Goal: Task Accomplishment & Management: Use online tool/utility

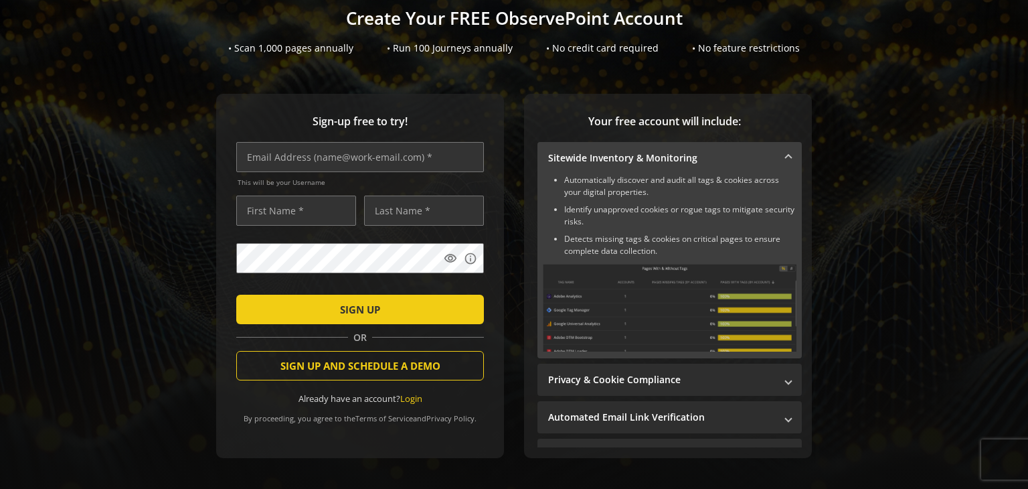
scroll to position [105, 0]
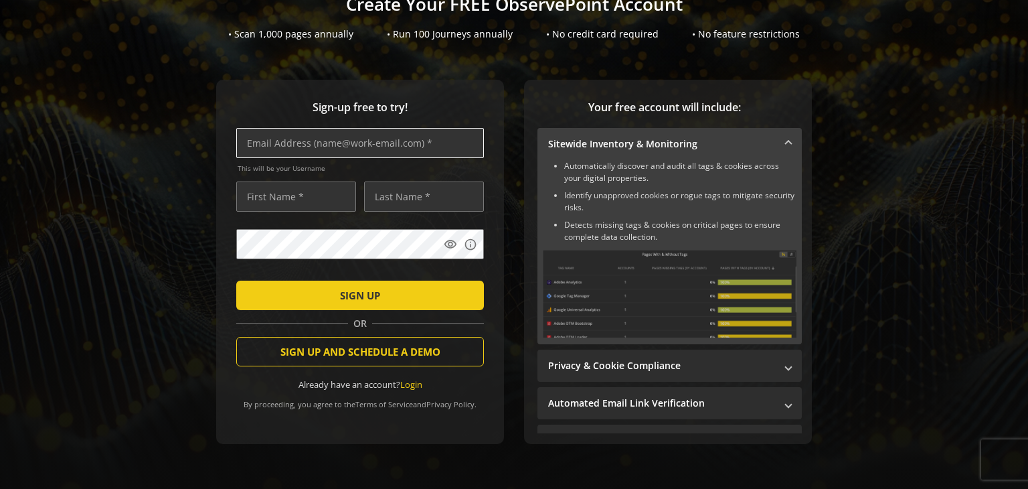
click at [315, 141] on input "text" at bounding box center [360, 143] width 248 height 30
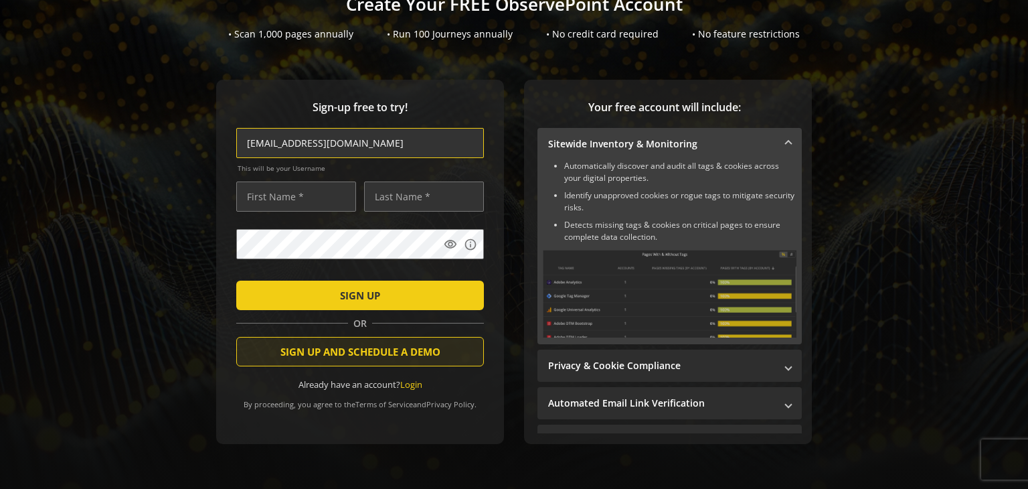
type input "[EMAIL_ADDRESS][DOMAIN_NAME]"
click at [358, 349] on span "SIGN UP AND SCHEDULE A DEMO" at bounding box center [360, 351] width 160 height 24
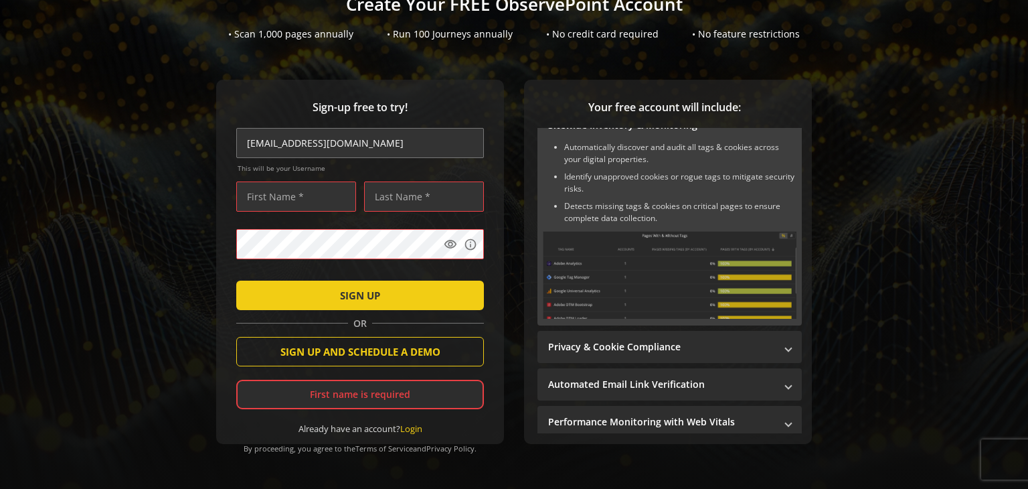
scroll to position [209, 0]
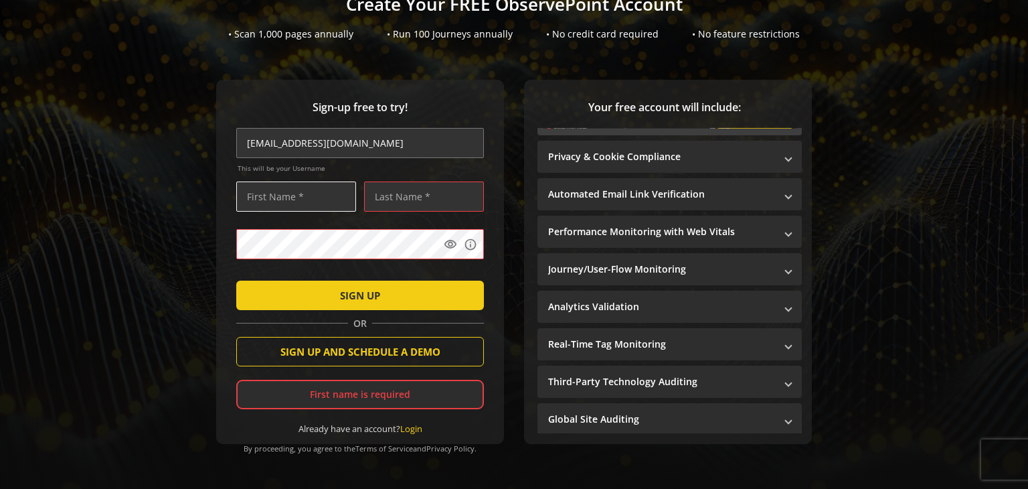
click at [313, 194] on input "text" at bounding box center [296, 196] width 120 height 30
type input "[PERSON_NAME]"
click at [437, 196] on input "text" at bounding box center [424, 196] width 120 height 30
type input "[PERSON_NAME]"
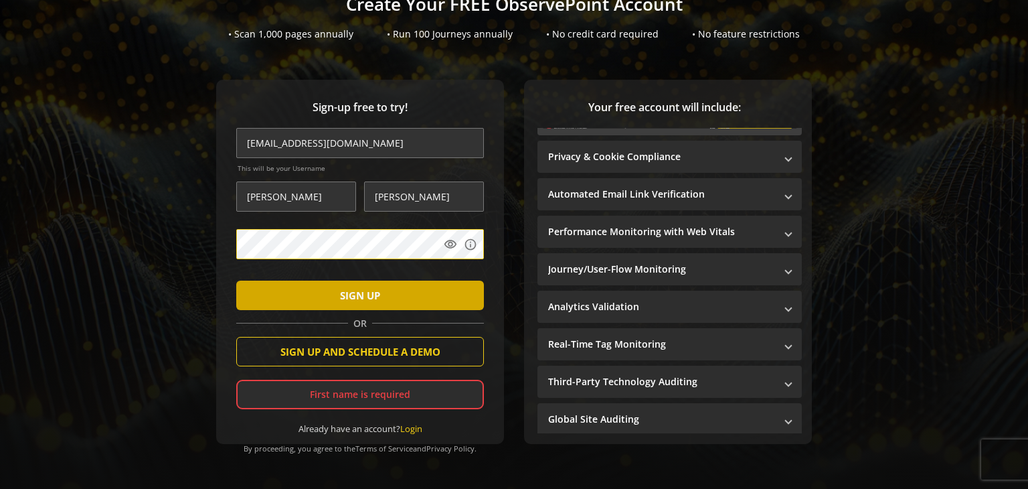
click at [270, 296] on span "submit" at bounding box center [360, 295] width 248 height 32
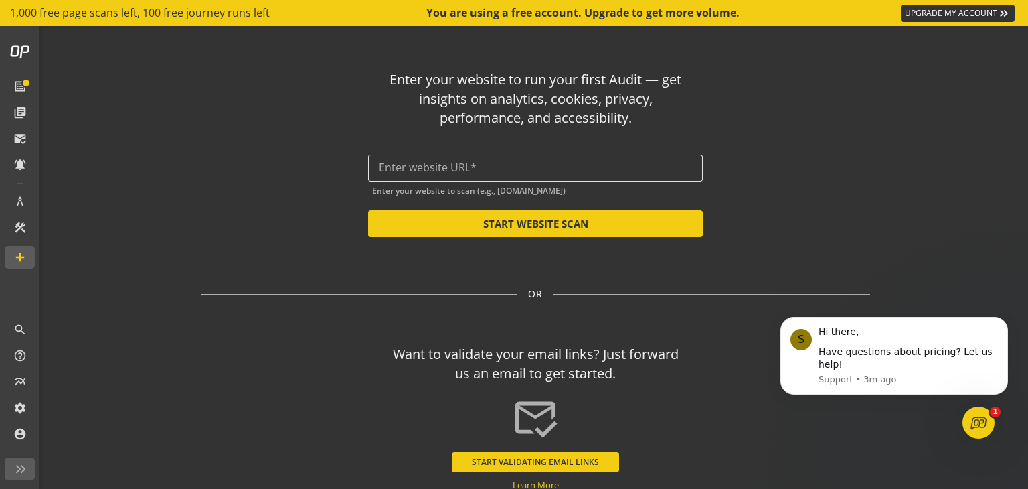
click at [436, 165] on input "text" at bounding box center [535, 167] width 313 height 13
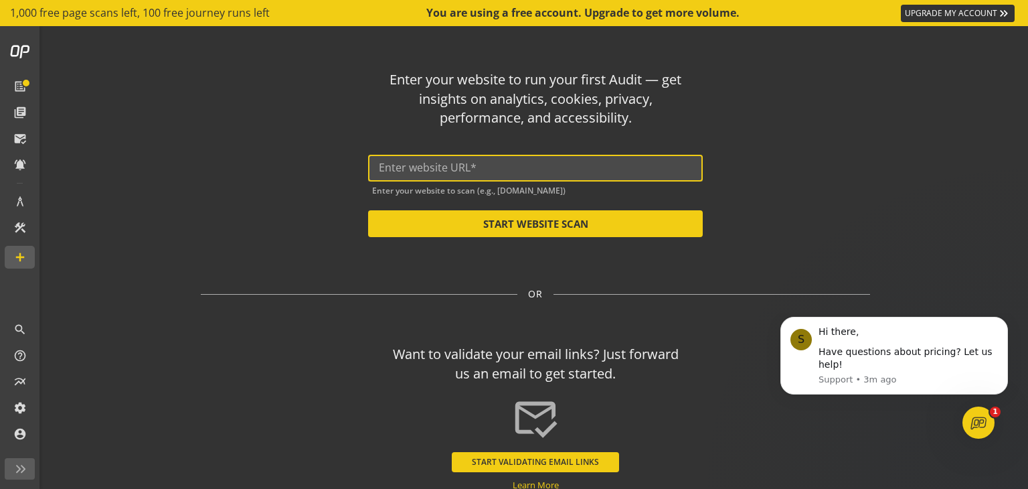
paste input "[URL][DOMAIN_NAME]"
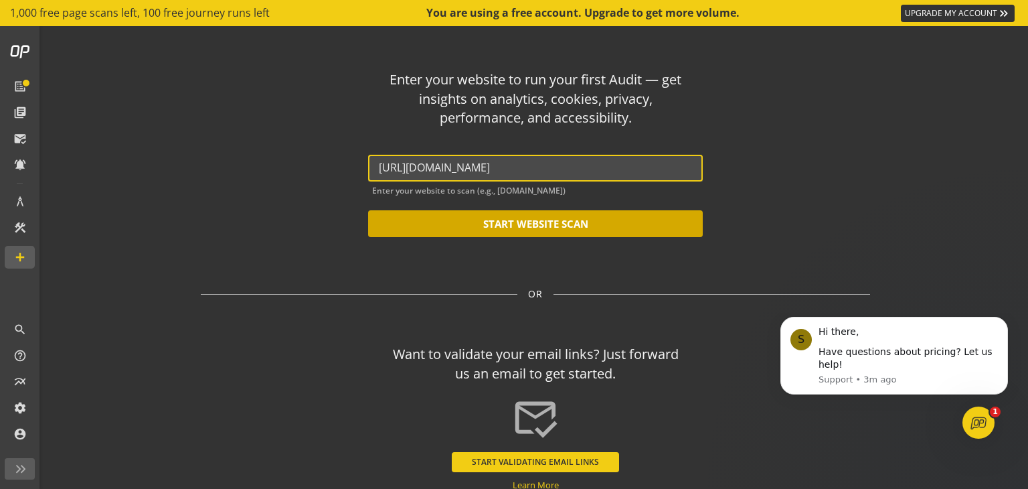
type input "[URL][DOMAIN_NAME]"
click at [513, 224] on button "START WEBSITE SCAN" at bounding box center [535, 223] width 335 height 27
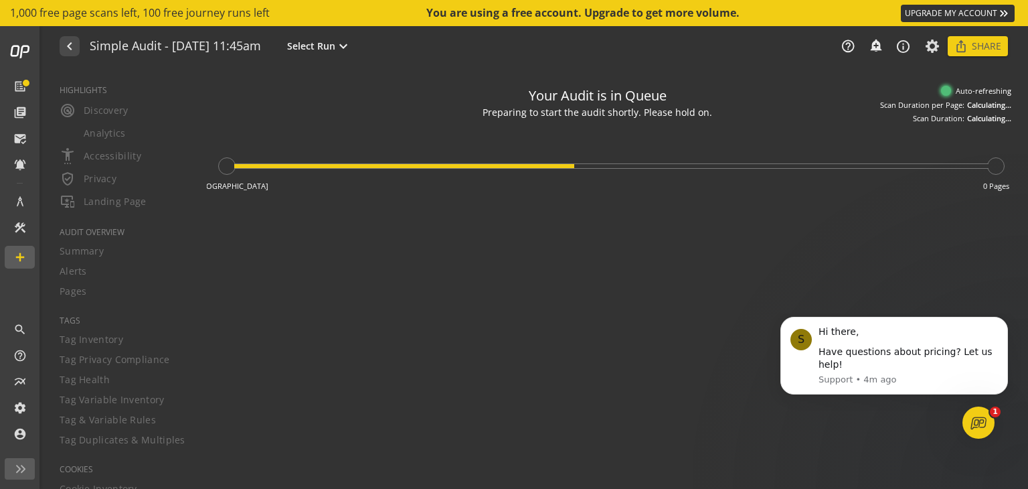
type textarea "Notes can include: -a description of what this audit is validating -changes in …"
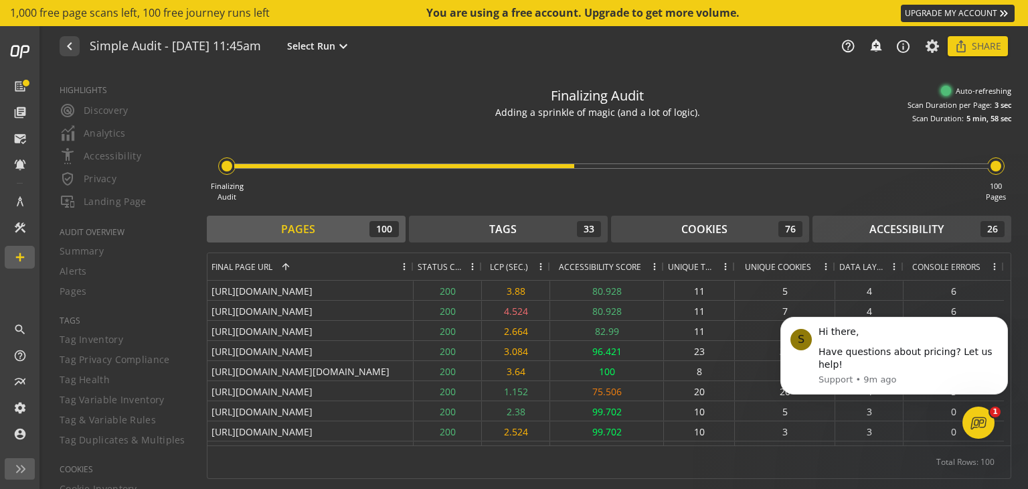
click at [958, 17] on link "UPGRADE MY ACCOUNT keyboard_double_arrow_right" at bounding box center [958, 13] width 114 height 17
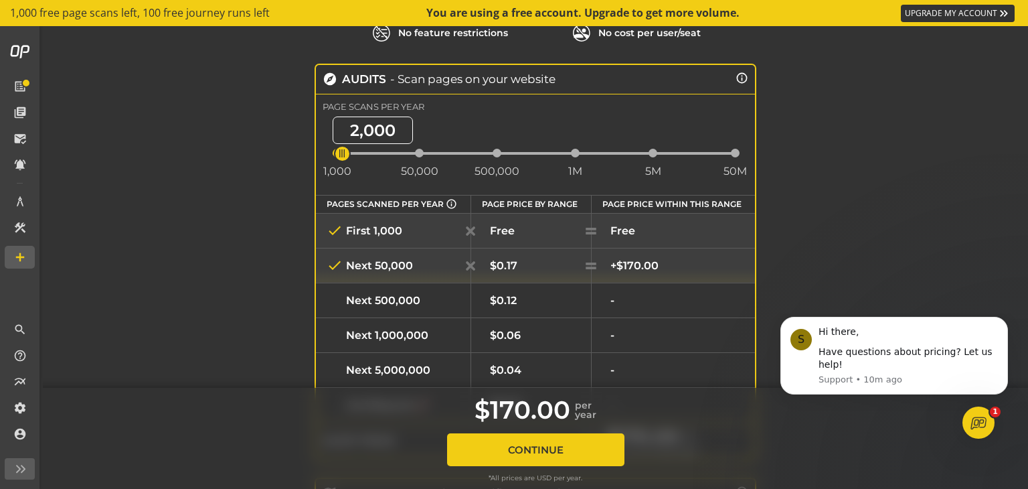
scroll to position [104, 0]
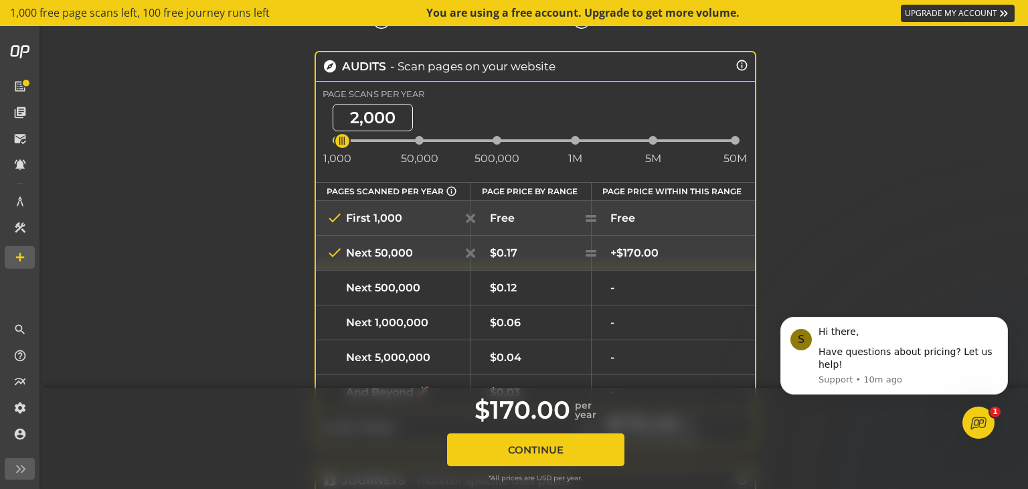
click at [482, 452] on button "Continue" at bounding box center [535, 449] width 177 height 33
